Goal: Task Accomplishment & Management: Manage account settings

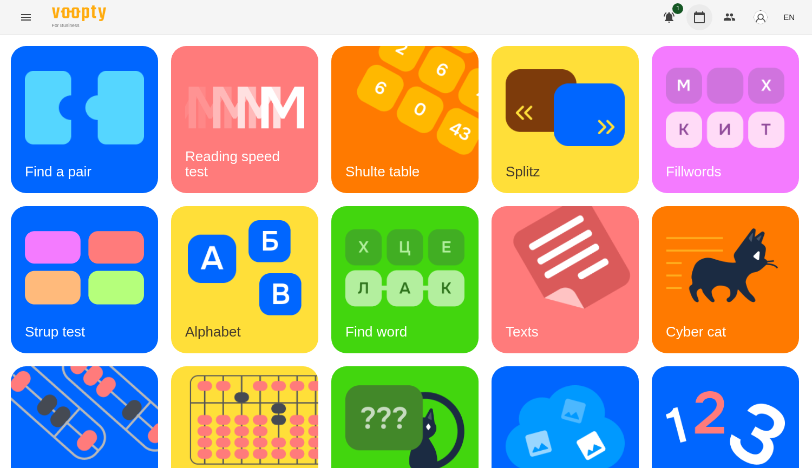
click at [703, 17] on icon "button" at bounding box center [699, 17] width 13 height 13
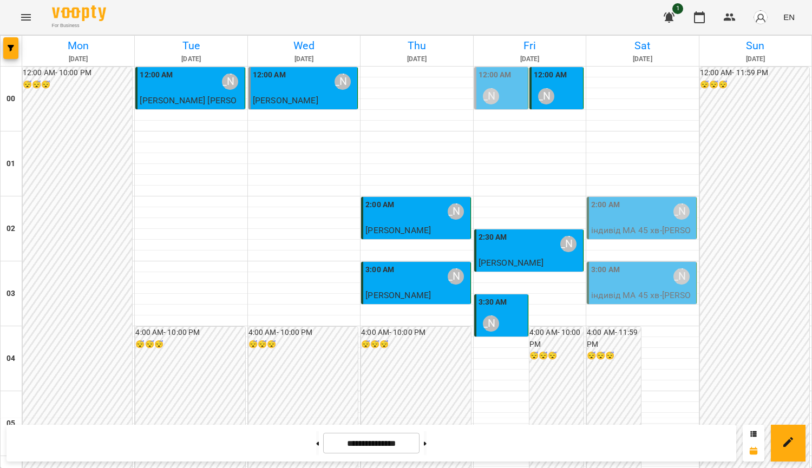
scroll to position [1029, 0]
click at [427, 447] on button at bounding box center [425, 443] width 3 height 24
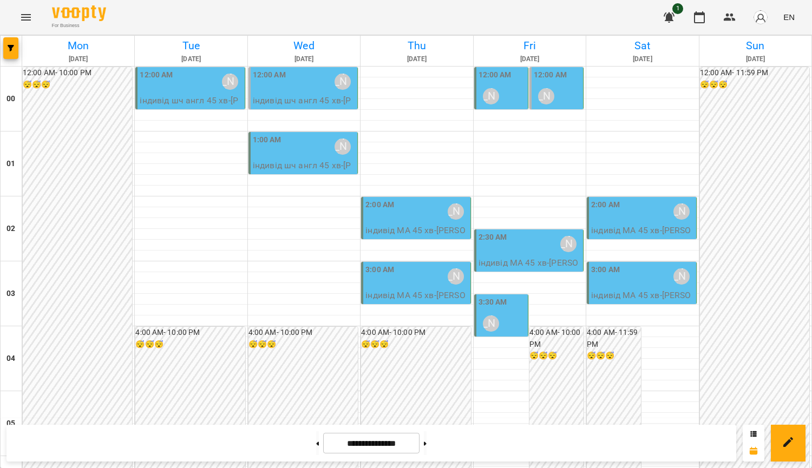
scroll to position [0, 0]
click at [316, 443] on button at bounding box center [317, 443] width 3 height 24
type input "**********"
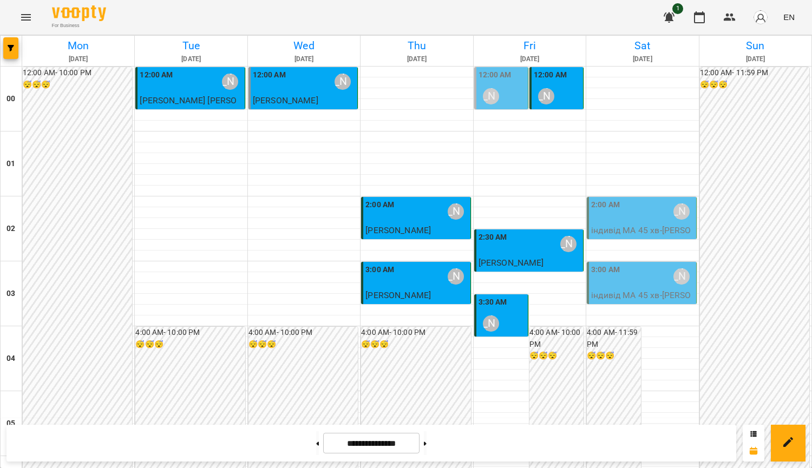
scroll to position [378, 0]
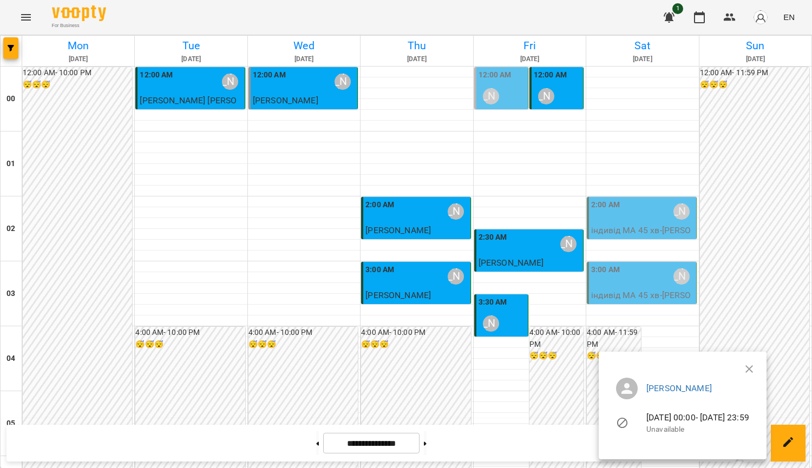
click at [811, 110] on div at bounding box center [406, 234] width 812 height 468
click at [762, 365] on button "button" at bounding box center [749, 369] width 26 height 26
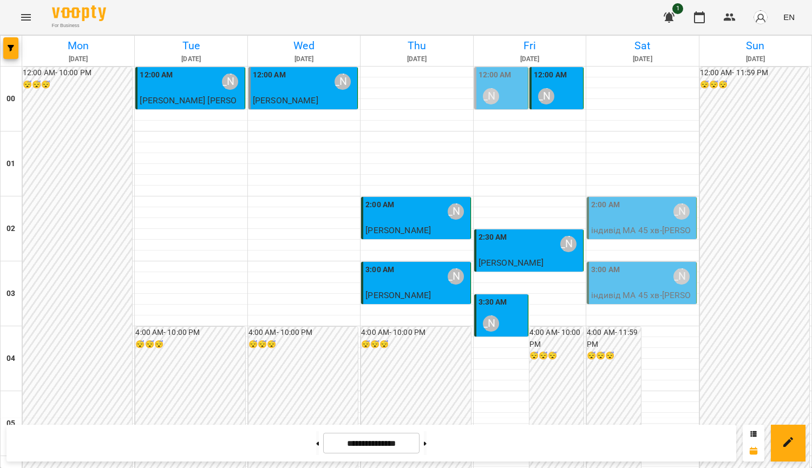
scroll to position [0, 0]
click at [19, 13] on button "Menu" at bounding box center [26, 17] width 26 height 26
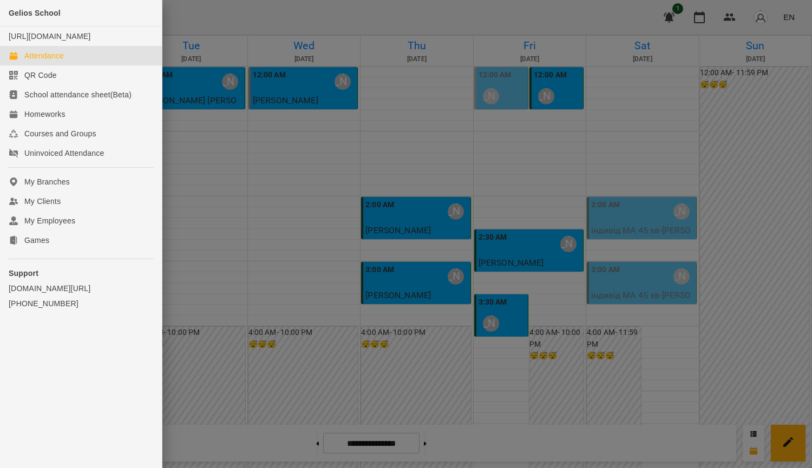
click at [587, 11] on div at bounding box center [406, 234] width 812 height 468
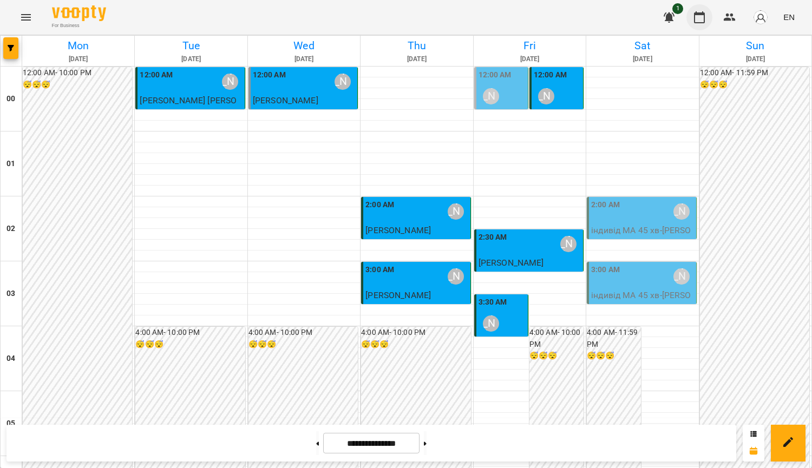
click at [710, 20] on button "button" at bounding box center [699, 17] width 26 height 26
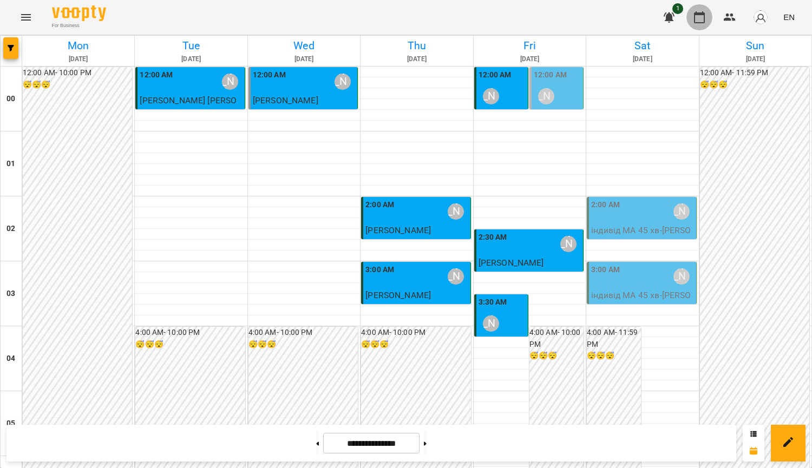
click at [692, 17] on button "button" at bounding box center [699, 17] width 26 height 26
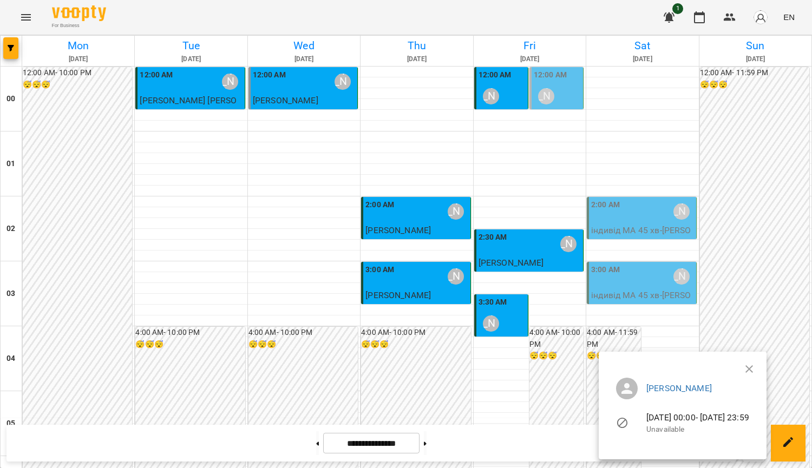
click at [758, 371] on ul "[PERSON_NAME] [DATE] 00:00 - [DATE] 23:59 Unavailable" at bounding box center [682, 407] width 150 height 77
click at [753, 367] on icon "button" at bounding box center [749, 369] width 8 height 8
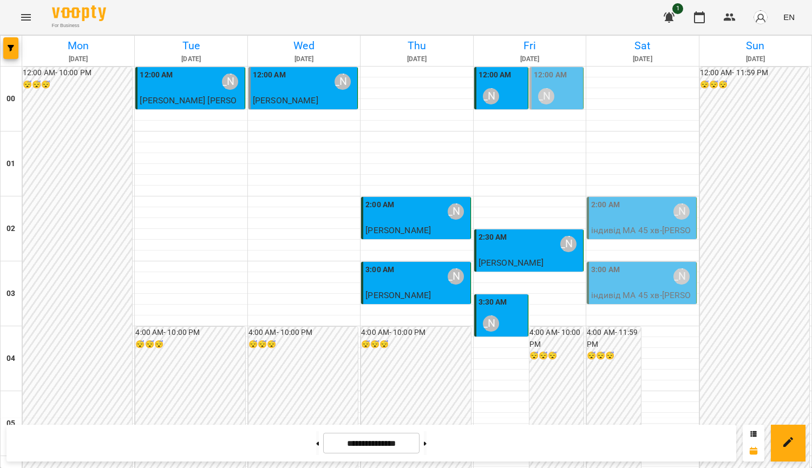
scroll to position [758, 0]
